Goal: Task Accomplishment & Management: Manage account settings

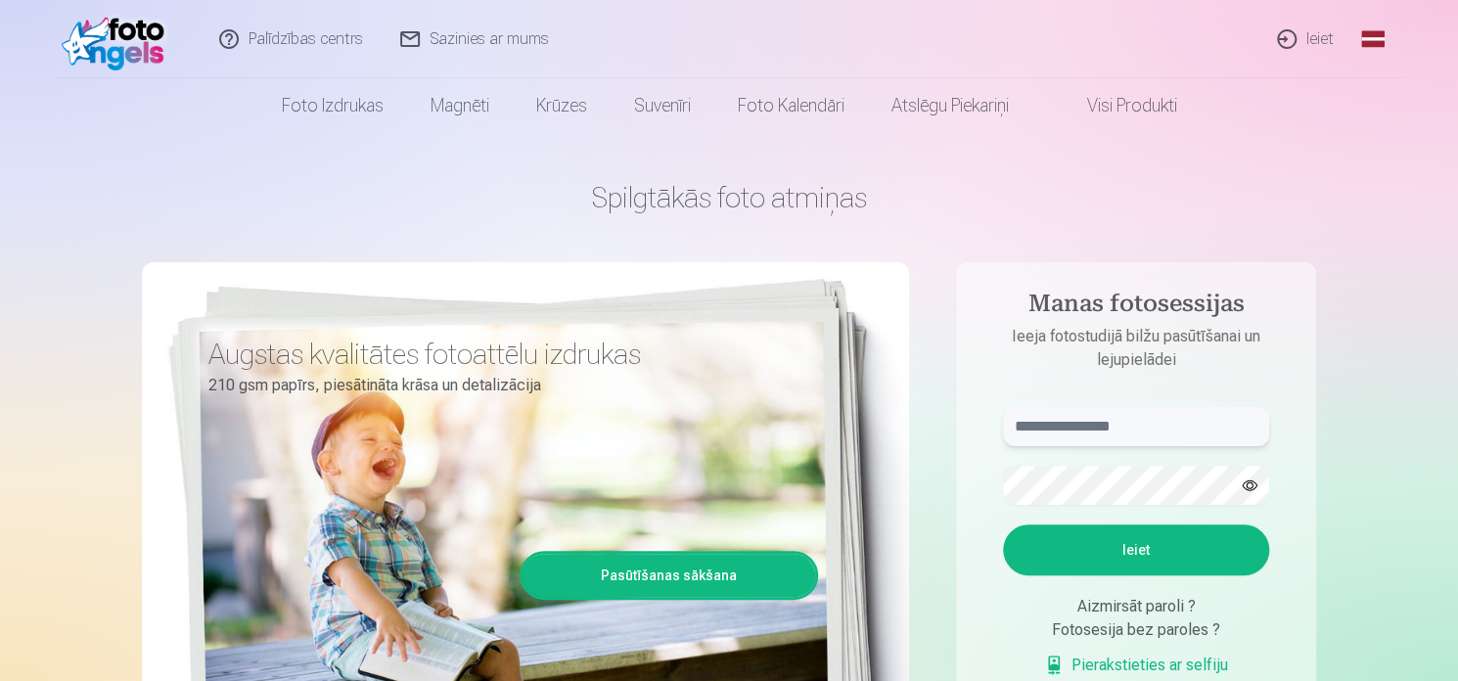
click at [1072, 416] on input "text" at bounding box center [1136, 426] width 266 height 39
type input "******"
click at [1113, 540] on button "Ieiet" at bounding box center [1136, 549] width 266 height 51
click at [1119, 559] on button "Ieiet" at bounding box center [1136, 549] width 266 height 51
click at [1294, 42] on link "Ieiet" at bounding box center [1306, 39] width 94 height 78
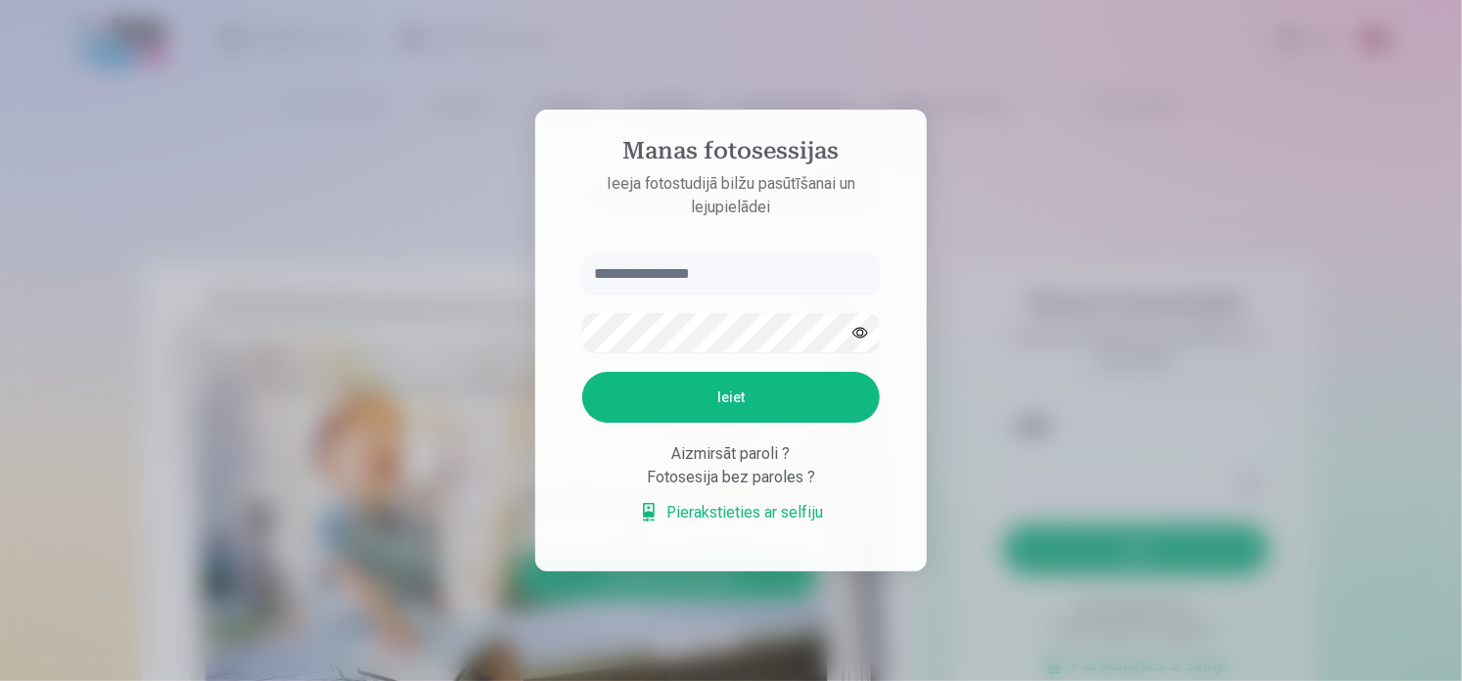
click at [776, 270] on input "text" at bounding box center [730, 273] width 297 height 39
type input "******"
click at [747, 392] on button "Ieiet" at bounding box center [730, 397] width 297 height 51
click at [747, 489] on div "Fotosesija bez paroles ?" at bounding box center [730, 477] width 297 height 23
drag, startPoint x: 730, startPoint y: 501, endPoint x: 711, endPoint y: 540, distance: 43.3
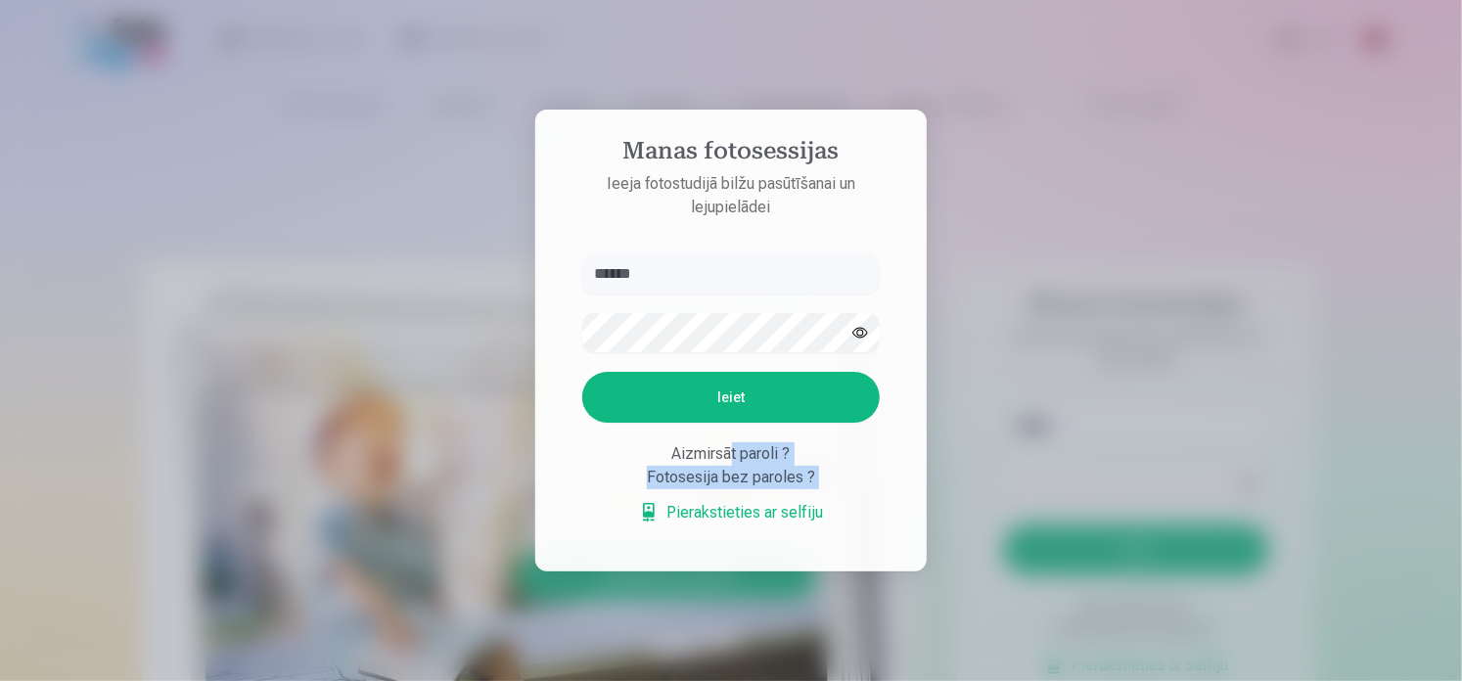
click at [711, 524] on div "Aizmirsāt paroli ? Fotosesija bez paroles ? Pierakstieties ar selfiju" at bounding box center [730, 483] width 297 height 82
